Goal: Information Seeking & Learning: Check status

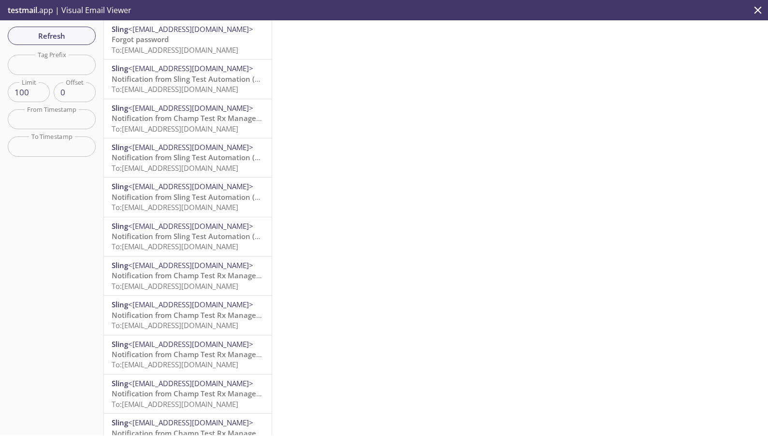
click at [186, 43] on p "Forgot password To: [EMAIL_ADDRESS][DOMAIN_NAME]" at bounding box center [188, 44] width 152 height 21
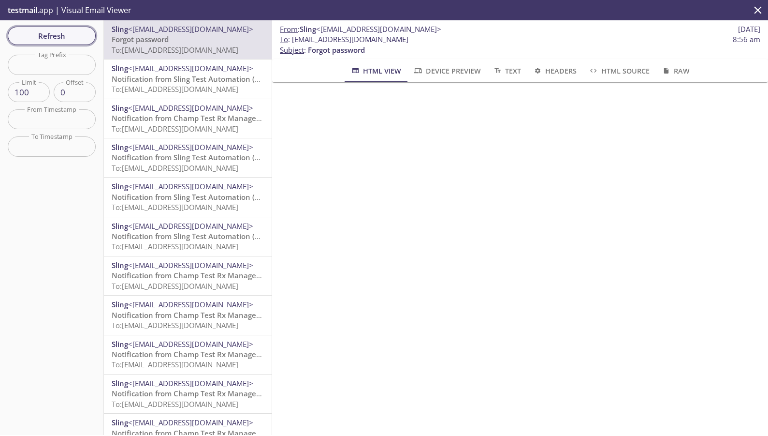
click at [62, 42] on span "Refresh" at bounding box center [51, 35] width 73 height 13
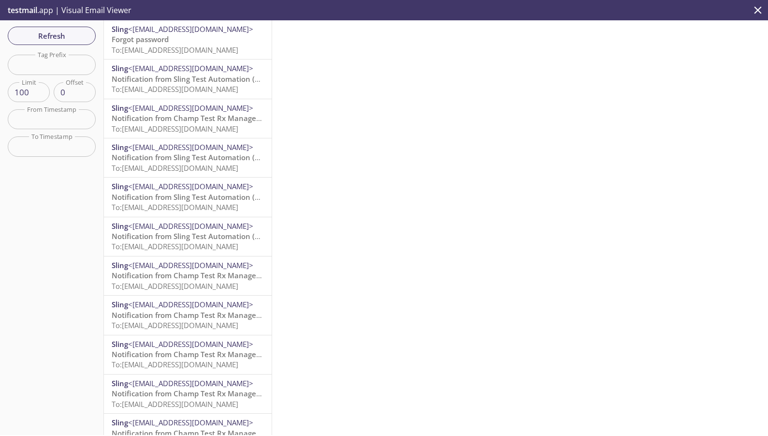
click at [199, 51] on span "To: [EMAIL_ADDRESS][DOMAIN_NAME]" at bounding box center [175, 50] width 127 height 10
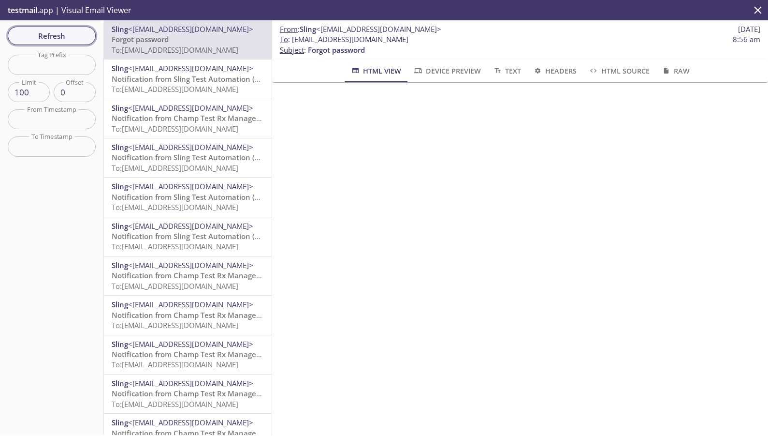
click at [44, 39] on span "Refresh" at bounding box center [51, 35] width 73 height 13
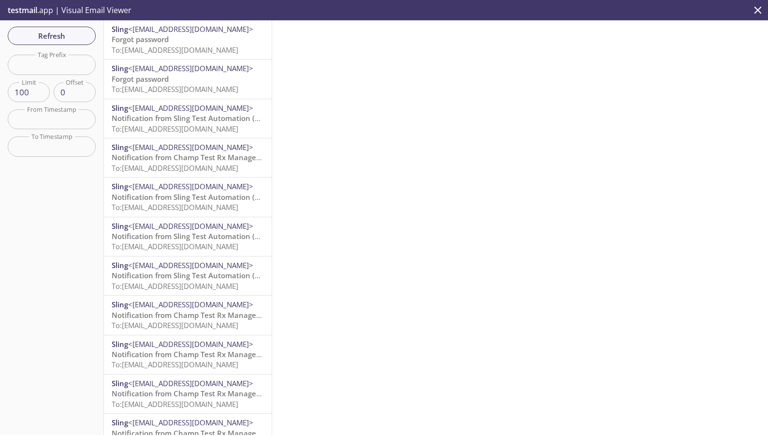
click at [157, 43] on span "Forgot password" at bounding box center [140, 39] width 57 height 10
